Goal: Task Accomplishment & Management: Use online tool/utility

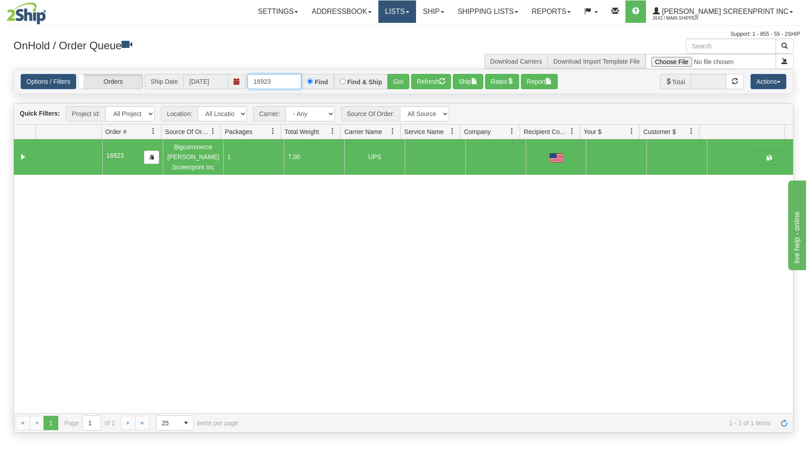
drag, startPoint x: 250, startPoint y: 81, endPoint x: 442, endPoint y: 19, distance: 201.6
click at [441, 21] on div "Toggle navigation Settings Shipping Preferences Fields Preferences New" at bounding box center [403, 224] width 807 height 449
type input "16920"
click at [392, 78] on button "Go!" at bounding box center [398, 81] width 22 height 15
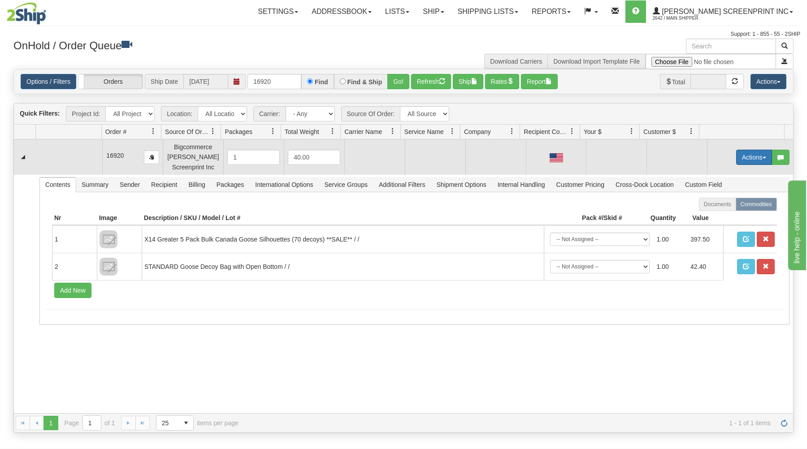
click at [749, 151] on button "Actions" at bounding box center [754, 157] width 36 height 15
click at [728, 174] on link "Open" at bounding box center [736, 175] width 72 height 12
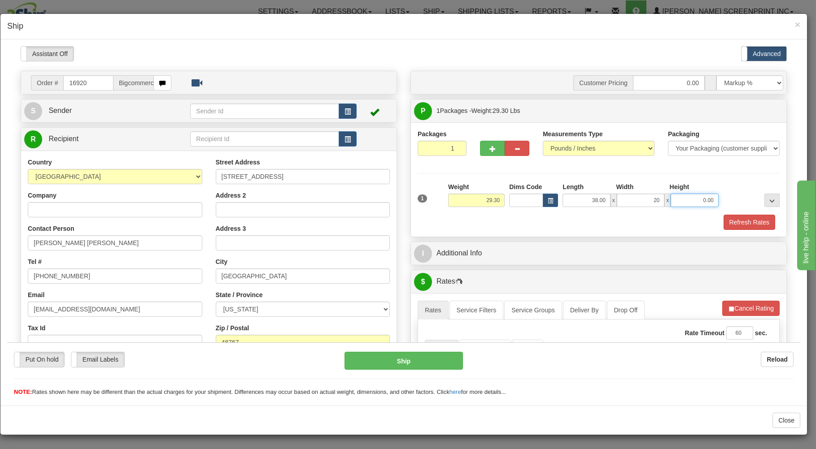
type input "20.00"
type input "8.00"
click at [563, 221] on div "Refresh Rates" at bounding box center [598, 221] width 366 height 15
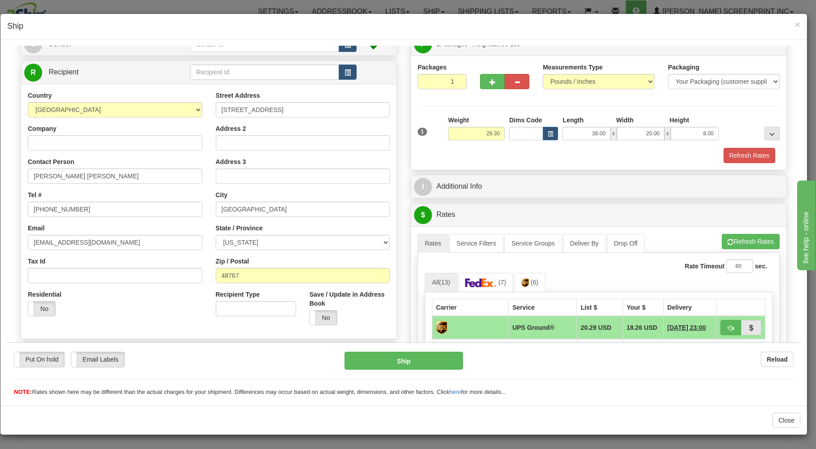
scroll to position [144, 0]
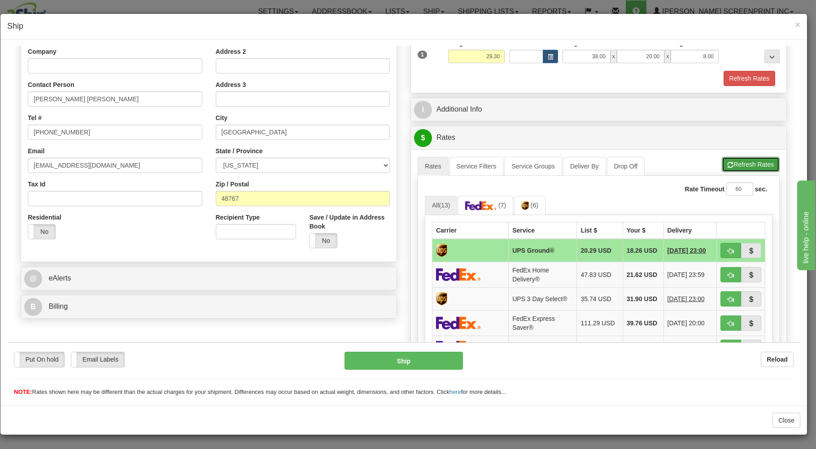
click at [727, 165] on button "Refresh Rates" at bounding box center [750, 163] width 58 height 15
click at [727, 250] on span "button" at bounding box center [730, 251] width 6 height 6
type input "03"
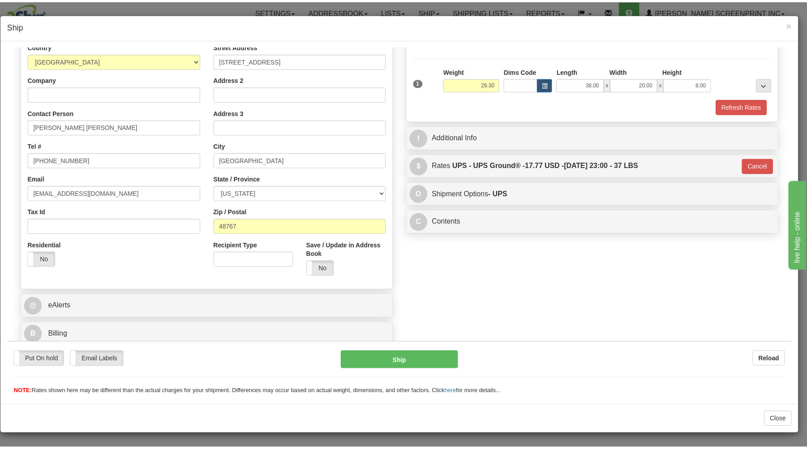
scroll to position [118, 0]
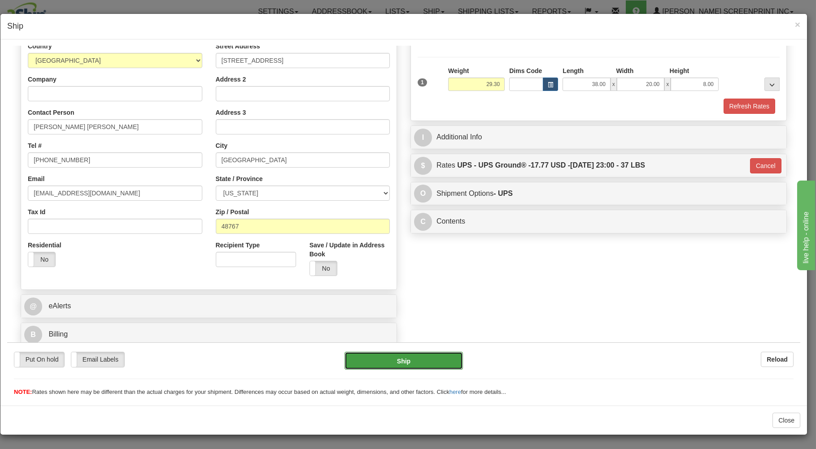
click at [438, 359] on button "Ship" at bounding box center [403, 360] width 119 height 18
